Goal: Navigation & Orientation: Find specific page/section

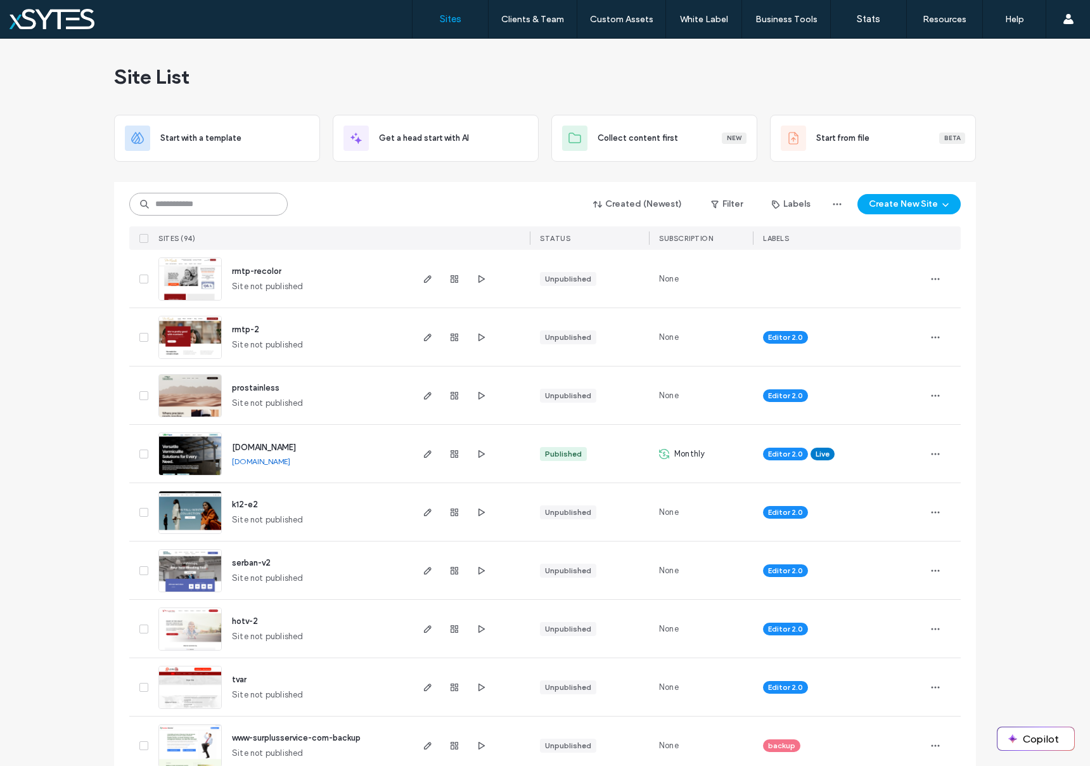
click at [234, 198] on input at bounding box center [208, 204] width 159 height 23
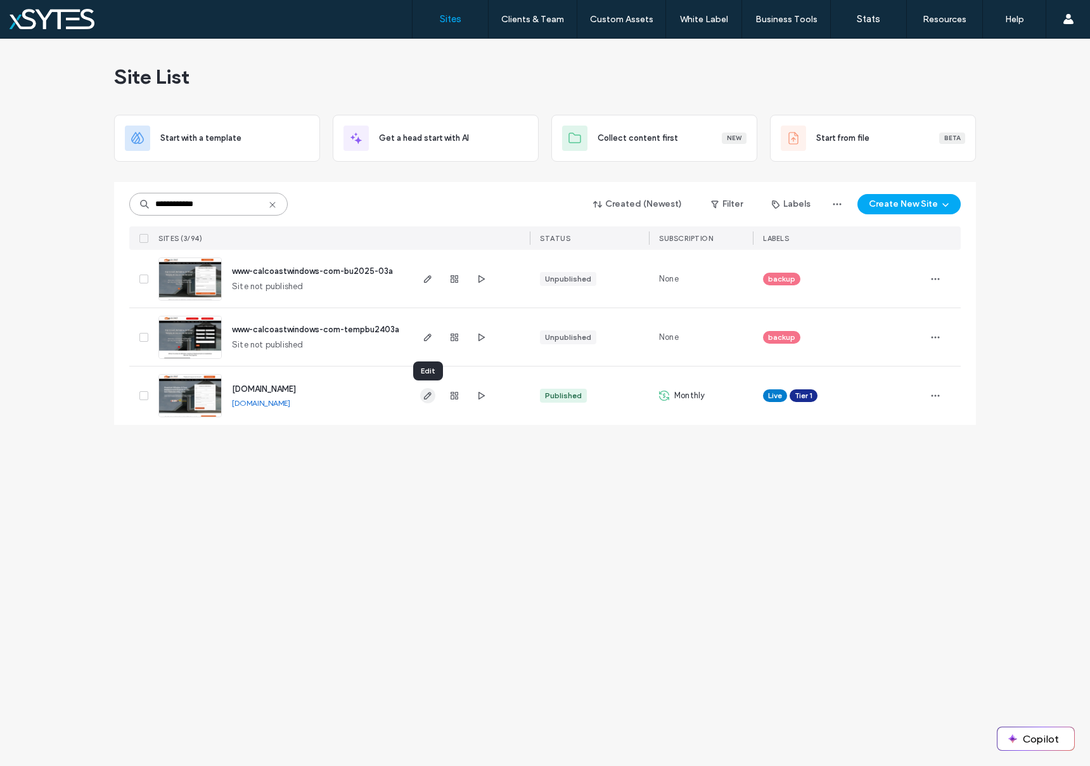
type input "**********"
click at [424, 394] on icon "button" at bounding box center [428, 396] width 10 height 10
click at [425, 399] on icon "button" at bounding box center [428, 396] width 10 height 10
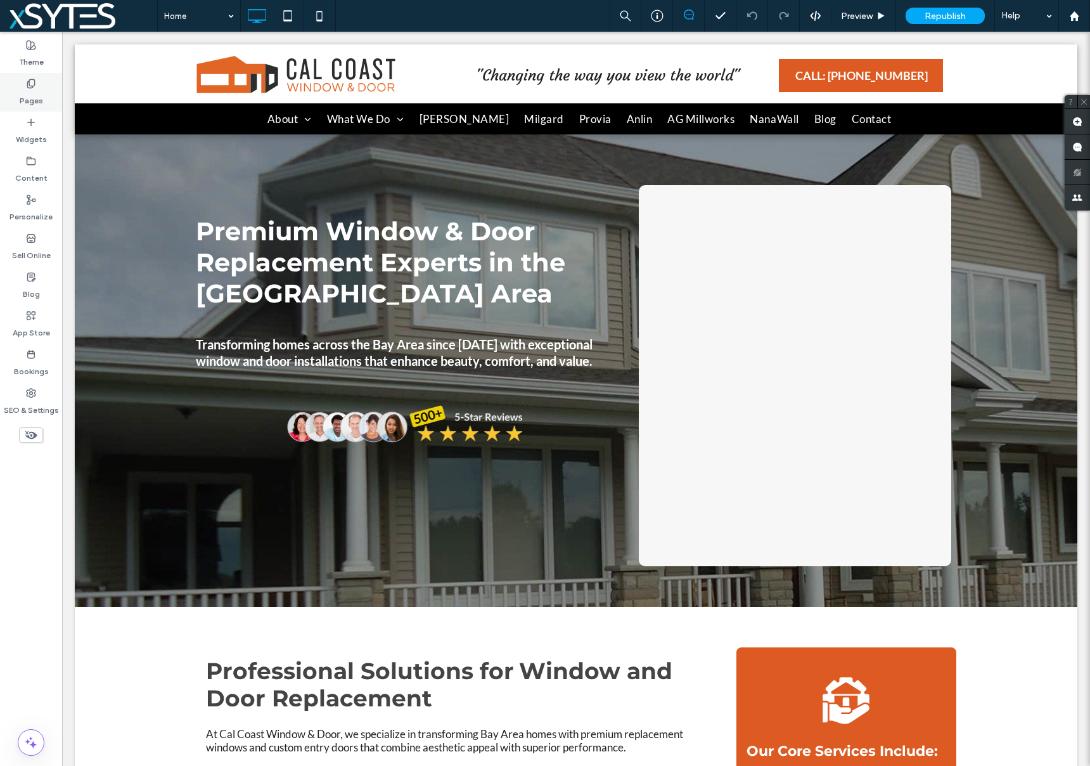
click at [24, 96] on label "Pages" at bounding box center [31, 98] width 23 height 18
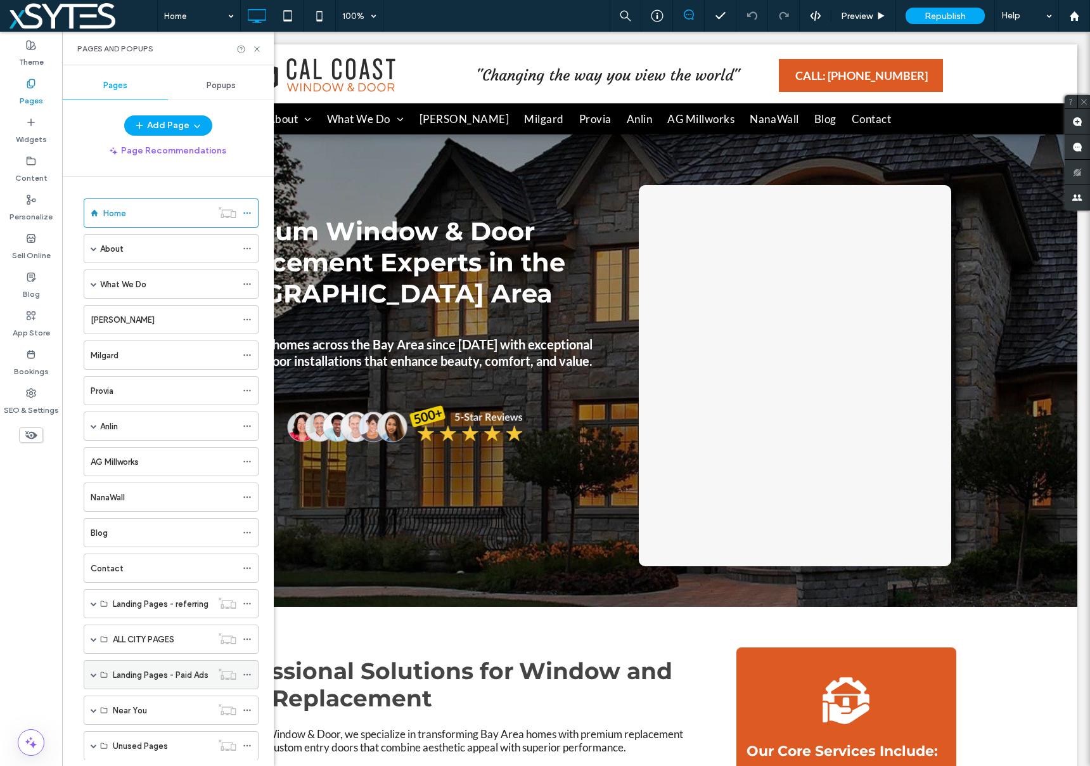
click at [88, 675] on div "Landing Pages - Paid Ads" at bounding box center [171, 674] width 175 height 29
click at [91, 673] on span at bounding box center [94, 674] width 6 height 6
click at [178, 706] on label "LP-FB-2025-Noise" at bounding box center [158, 704] width 73 height 22
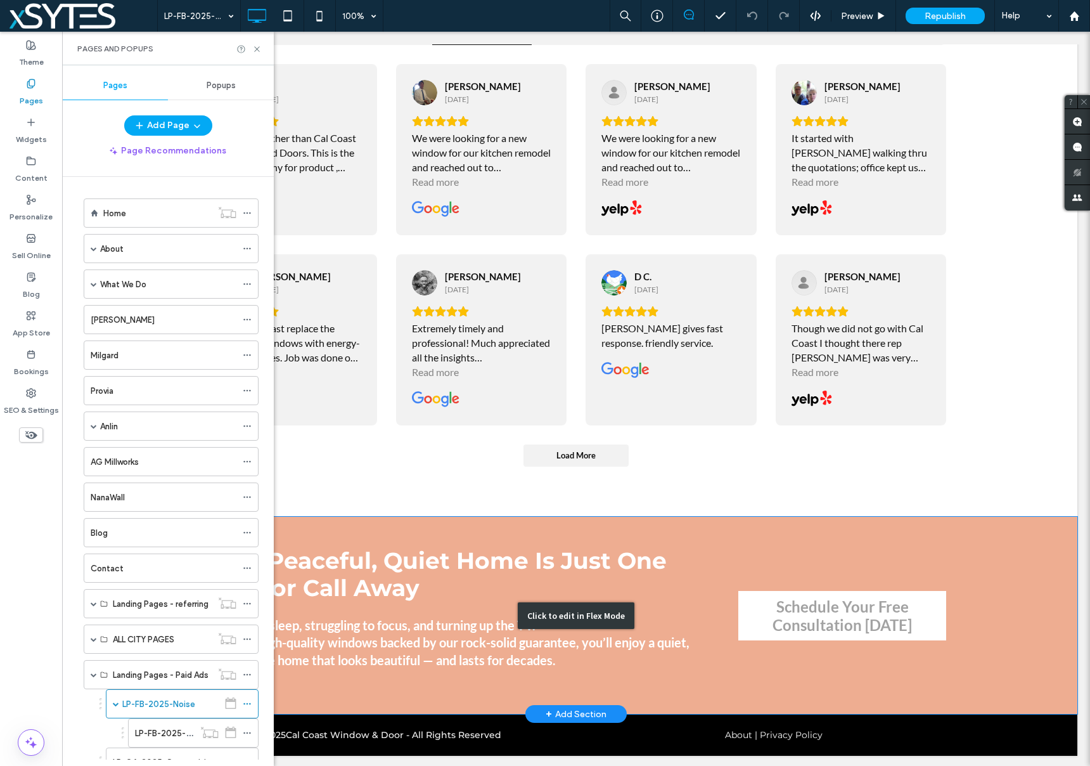
scroll to position [2648, 0]
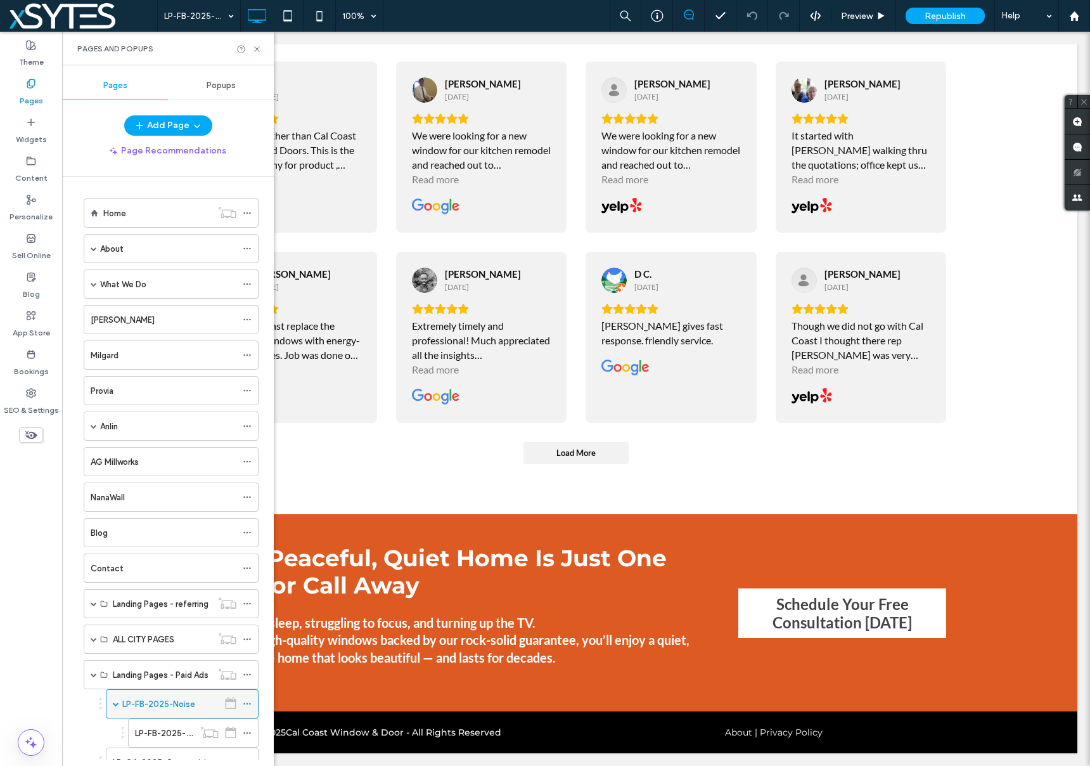
click at [245, 706] on icon at bounding box center [247, 703] width 9 height 9
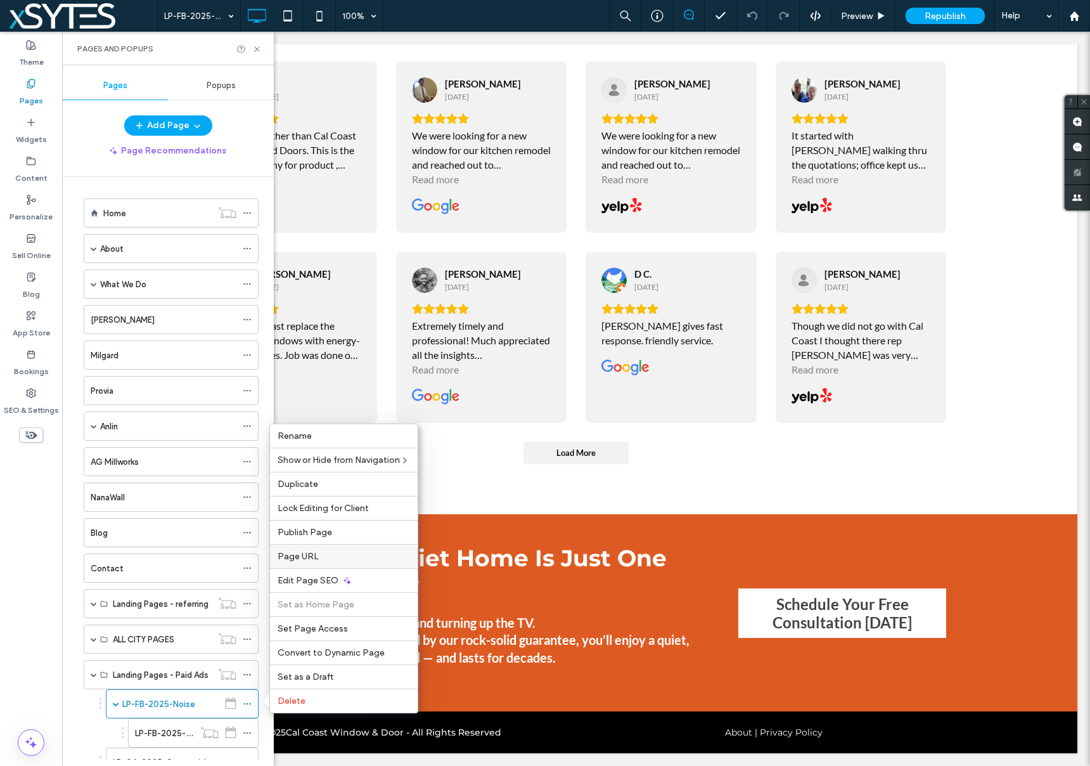
click at [311, 557] on span "Page URL" at bounding box center [298, 556] width 41 height 11
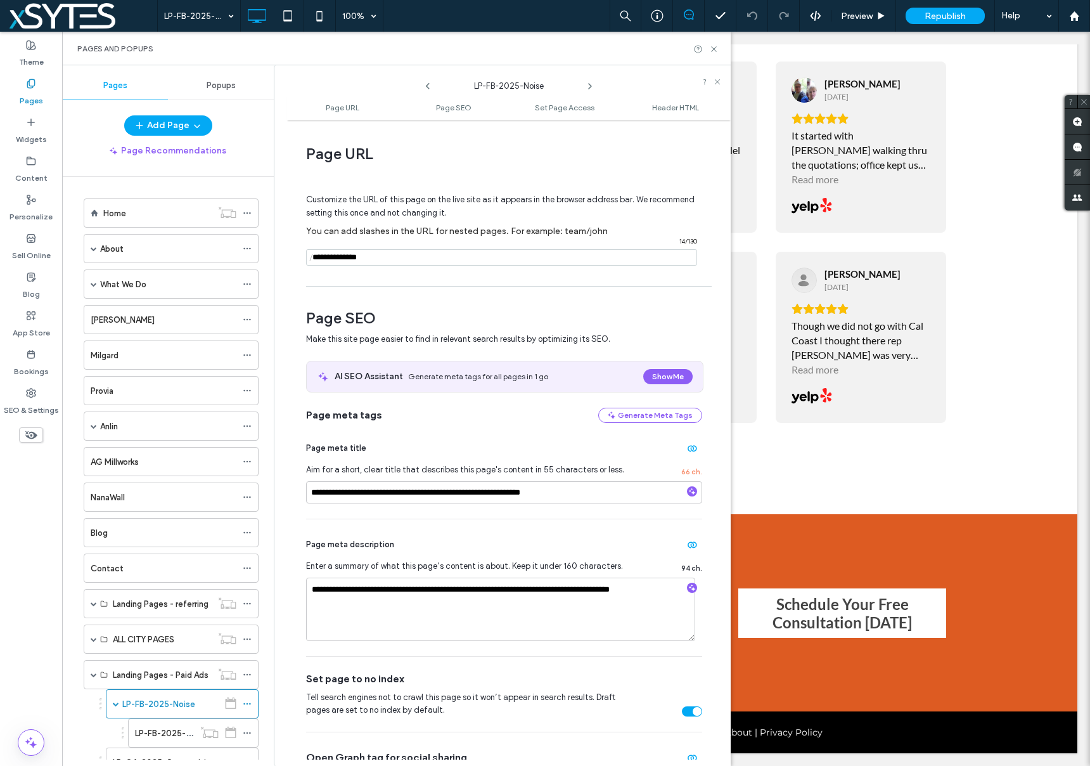
drag, startPoint x: 370, startPoint y: 260, endPoint x: 280, endPoint y: 258, distance: 90.0
click at [280, 258] on div "**********" at bounding box center [502, 415] width 457 height 701
